Goal: Task Accomplishment & Management: Manage account settings

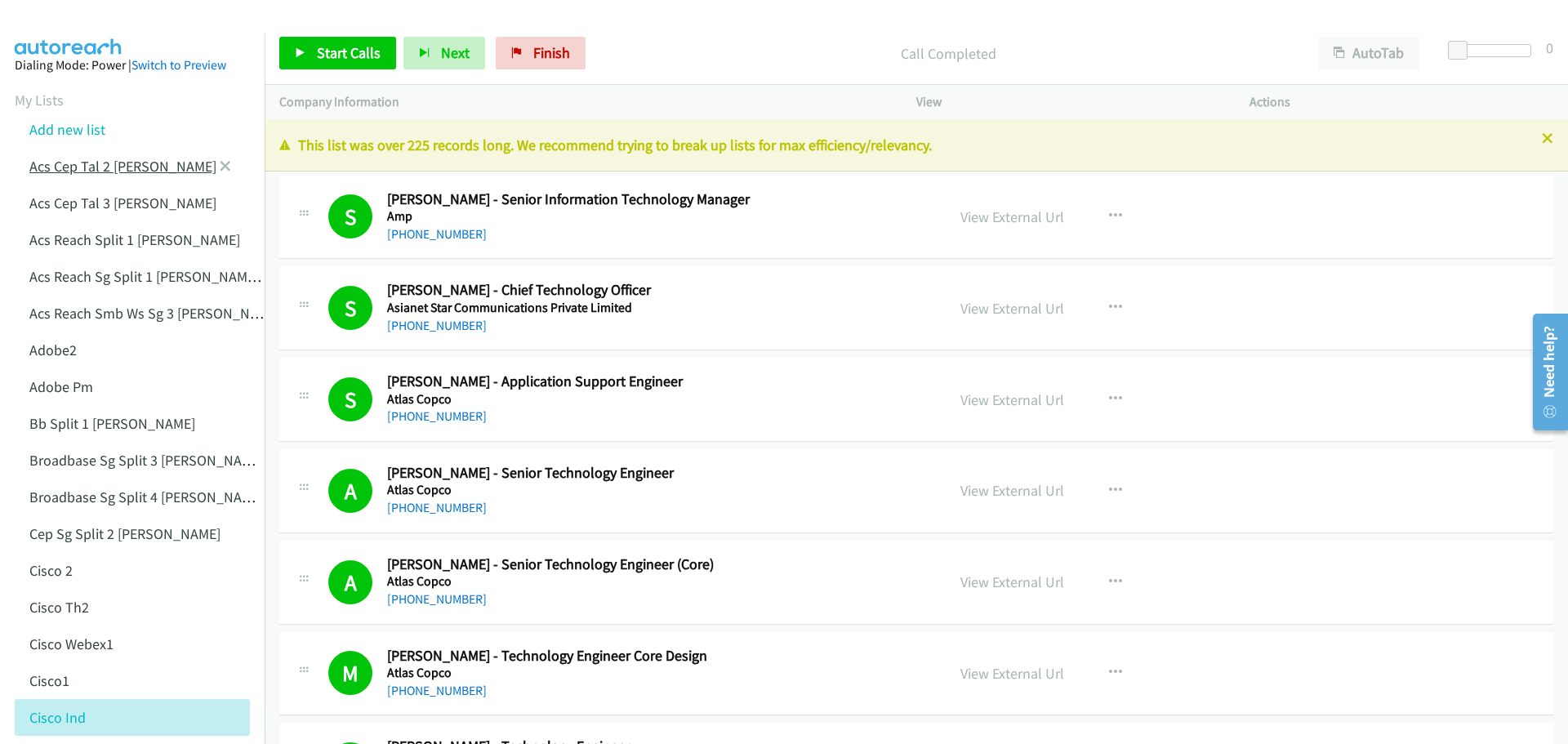
scroll to position [1143, 0]
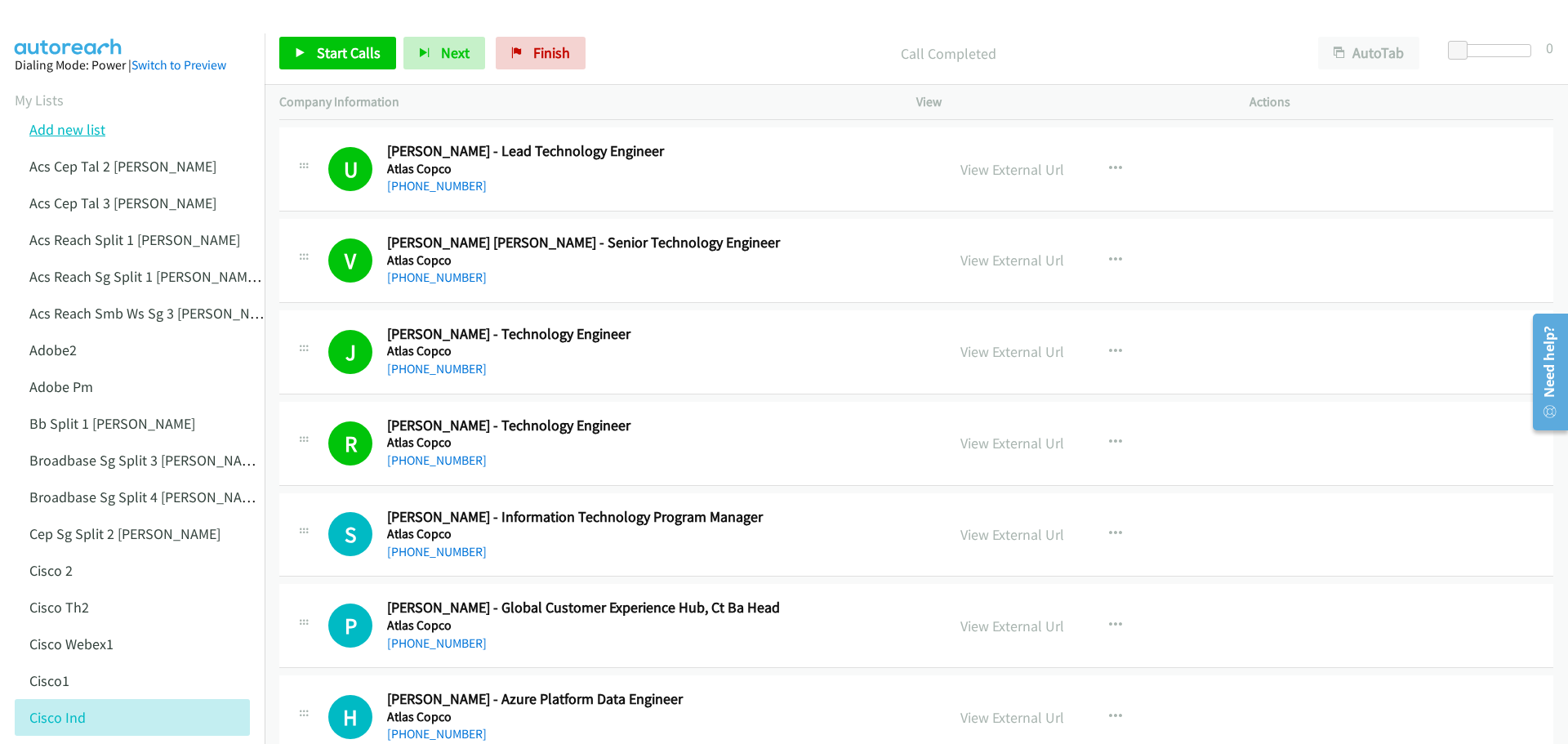
click at [93, 133] on link "Add new list" at bounding box center [67, 129] width 76 height 19
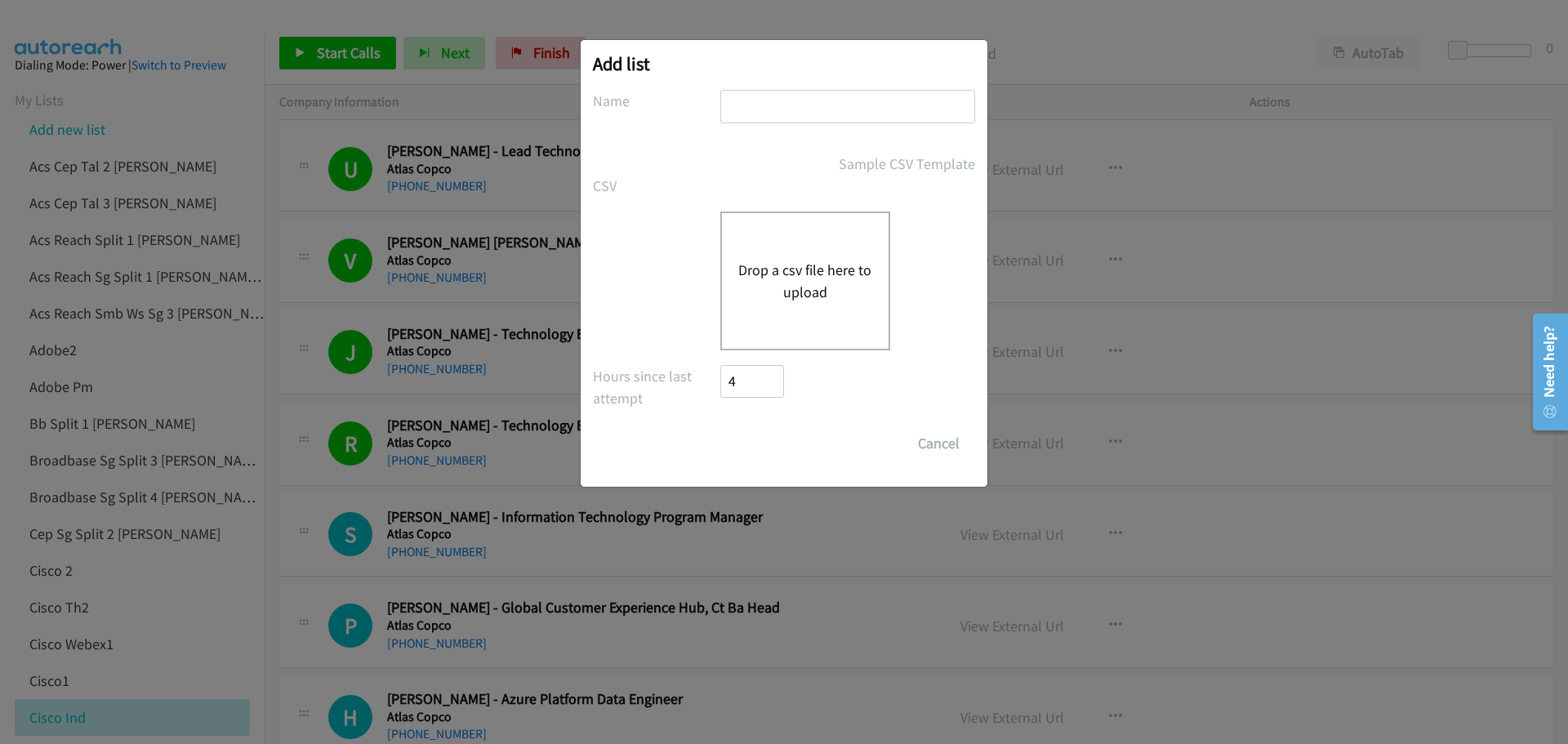
click at [800, 252] on div "Drop a csv file here to upload" at bounding box center [805, 280] width 170 height 139
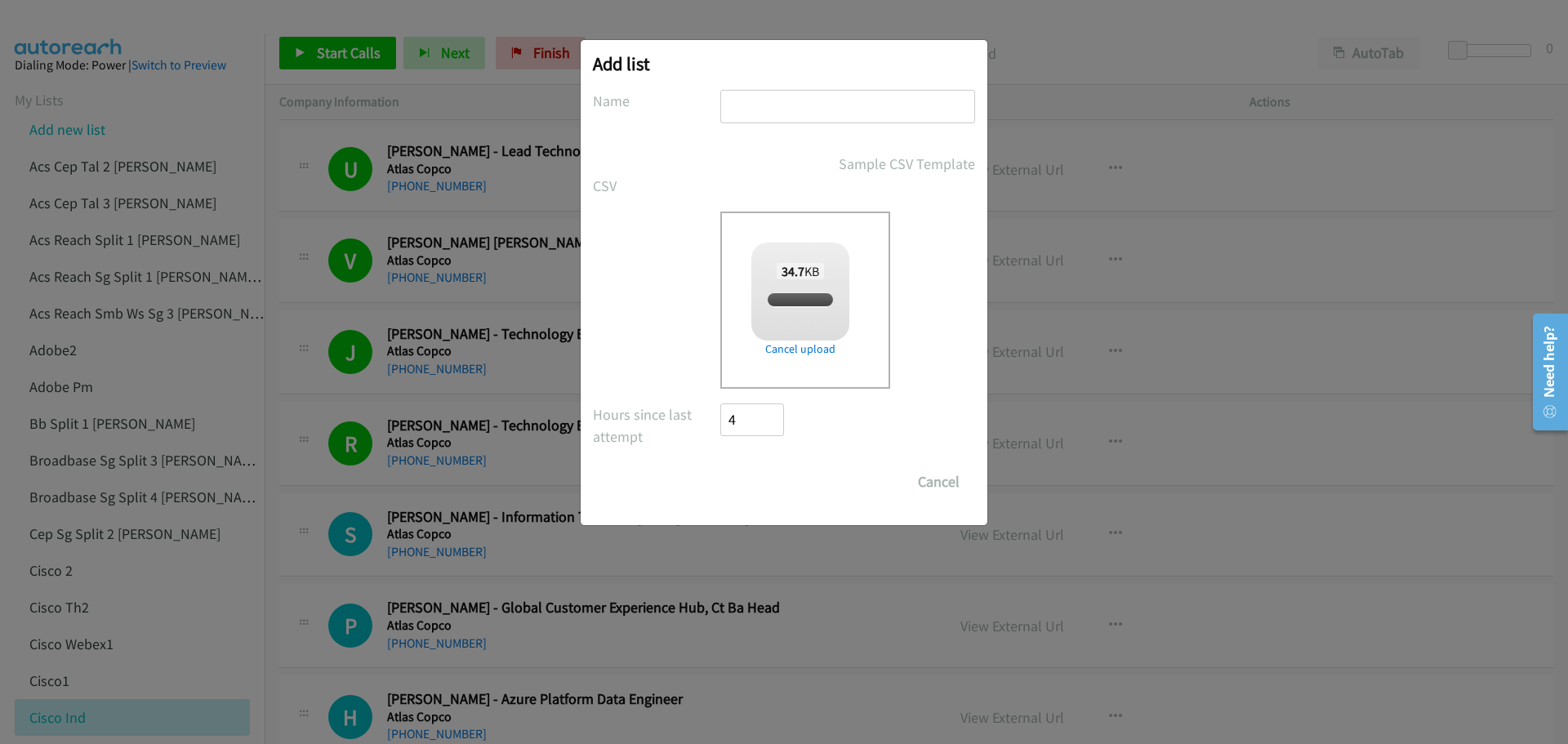
checkbox input "true"
drag, startPoint x: 729, startPoint y: 118, endPoint x: 768, endPoint y: 127, distance: 40.0
click at [735, 118] on input "text" at bounding box center [847, 106] width 255 height 33
type input "ciscoOT"
drag, startPoint x: 748, startPoint y: 486, endPoint x: 791, endPoint y: 409, distance: 88.2
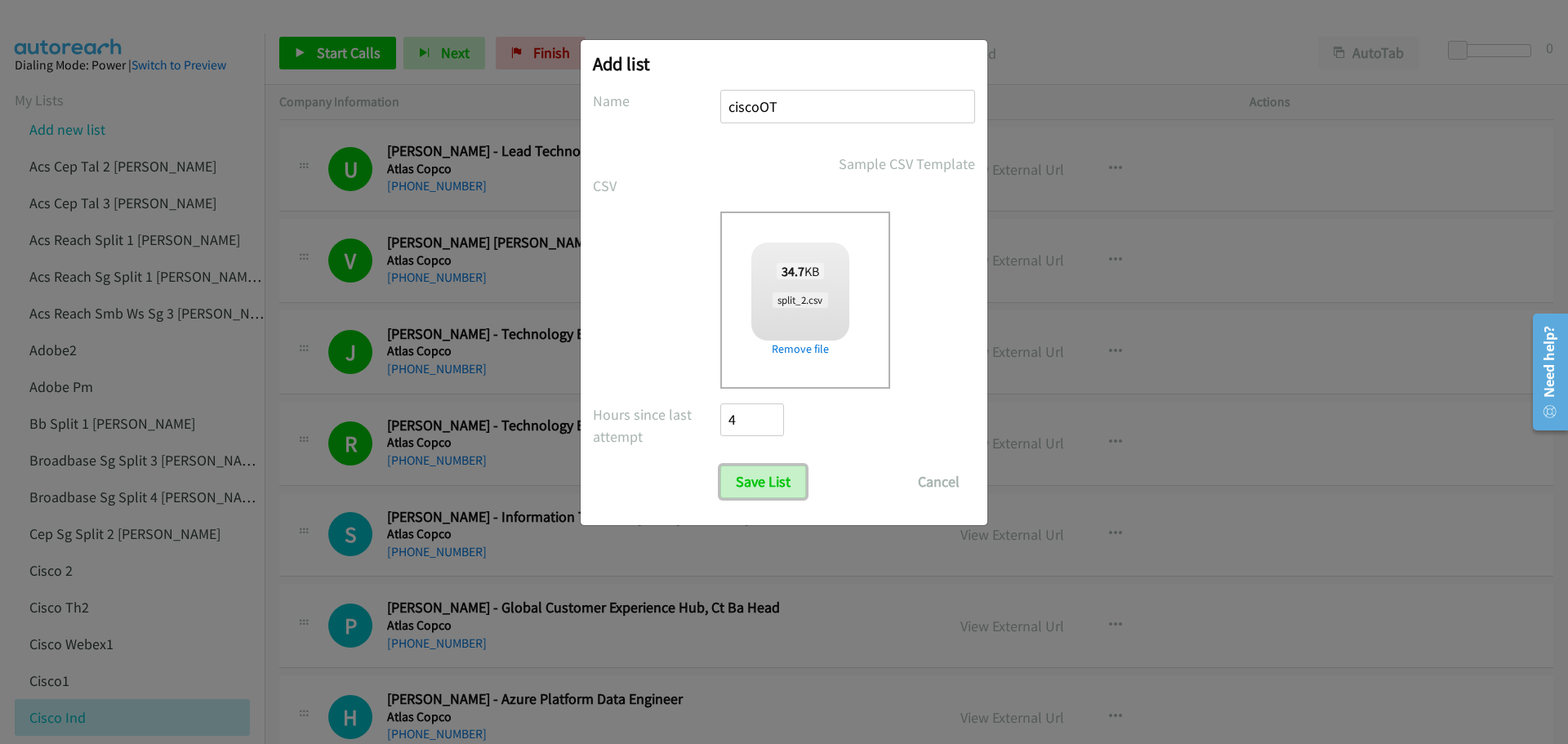
click at [748, 486] on input "Save List" at bounding box center [762, 481] width 85 height 32
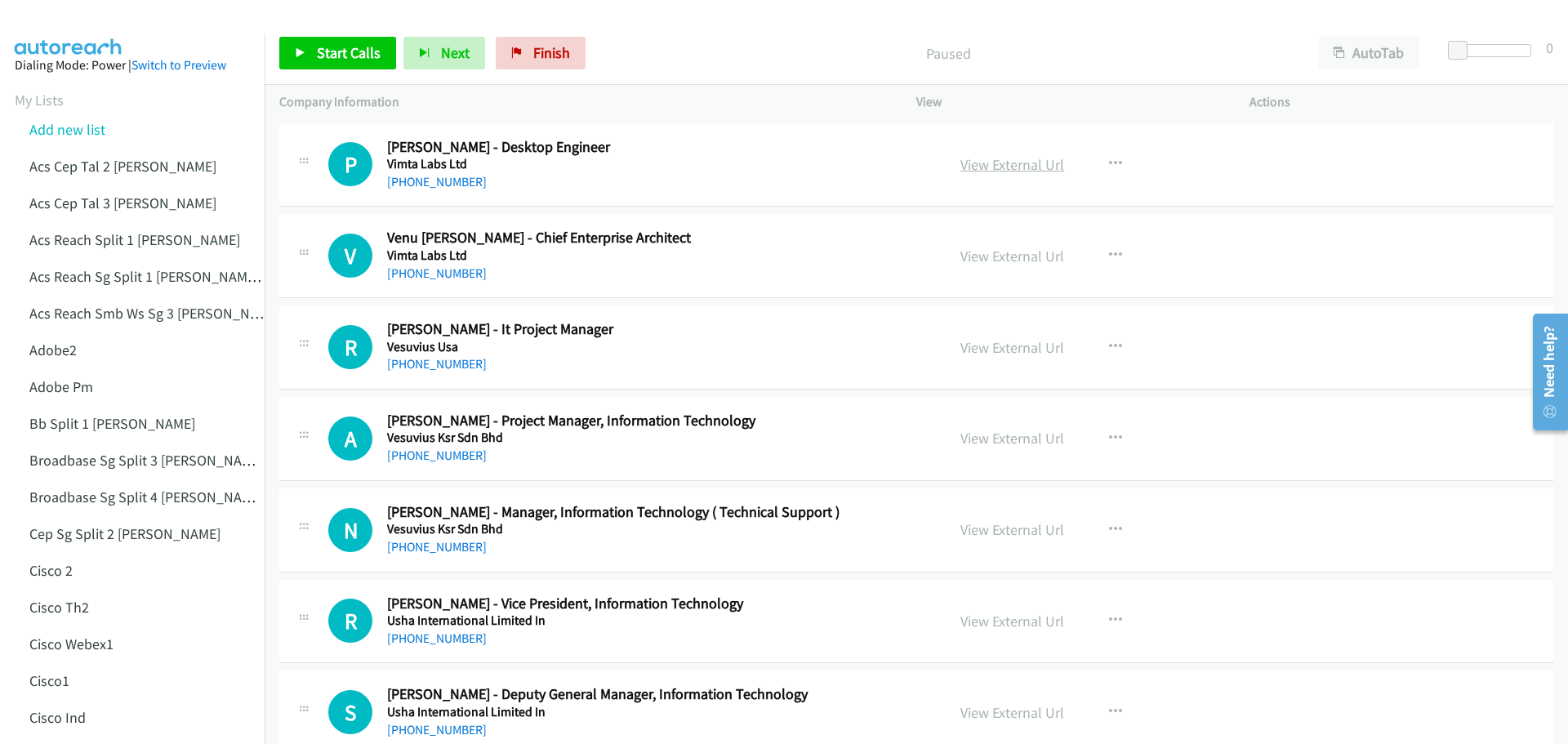
click at [994, 164] on link "View External Url" at bounding box center [1011, 164] width 104 height 19
click at [968, 259] on link "View External Url" at bounding box center [1011, 255] width 104 height 19
click at [1010, 351] on link "View External Url" at bounding box center [1011, 347] width 104 height 19
